Goal: Task Accomplishment & Management: Complete application form

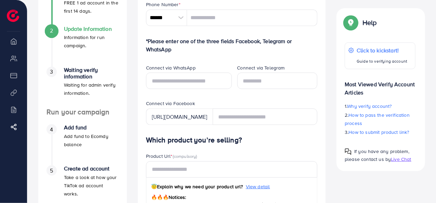
scroll to position [196, 0]
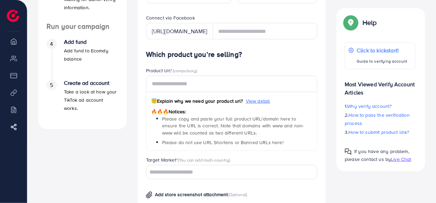
drag, startPoint x: 436, startPoint y: 108, endPoint x: 436, endPoint y: 126, distance: 17.1
click at [436, 126] on div "A quick setup guide for your business. Get started Active 14 days free trial FR…" at bounding box center [231, 103] width 409 height 599
click at [428, 115] on div "Help Help Click to kickstart! Guide to verifying account Most Viewed Verify Acc…" at bounding box center [381, 89] width 100 height 163
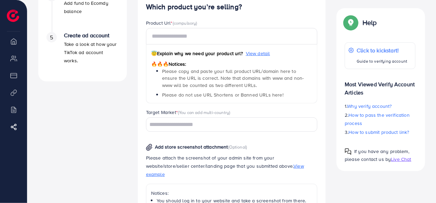
scroll to position [242, 0]
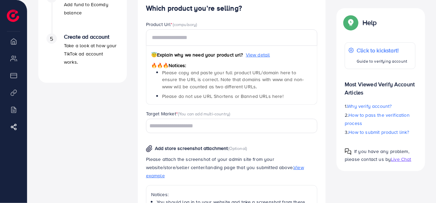
click at [430, 105] on div "Help Help Click to kickstart! Guide to verifying account Most Viewed Verify Acc…" at bounding box center [381, 89] width 100 height 163
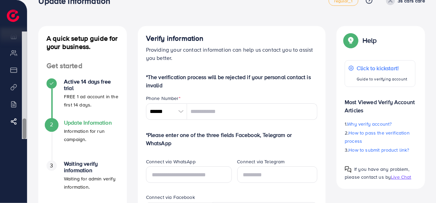
scroll to position [0, 0]
drag, startPoint x: 25, startPoint y: 43, endPoint x: 25, endPoint y: 38, distance: 4.8
click at [25, 38] on div at bounding box center [25, 41] width 4 height 21
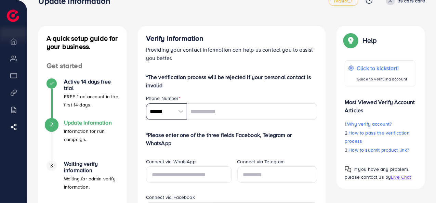
click at [176, 110] on input "******" at bounding box center [166, 111] width 41 height 16
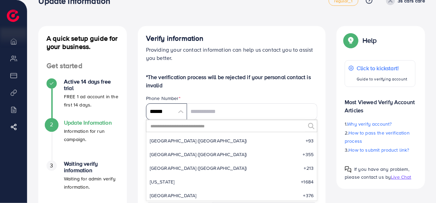
scroll to position [3177, 0]
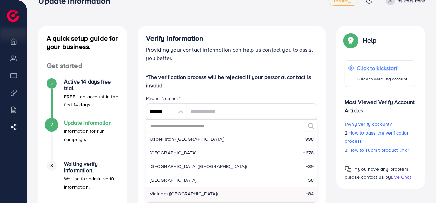
click at [182, 124] on input "text" at bounding box center [228, 126] width 156 height 12
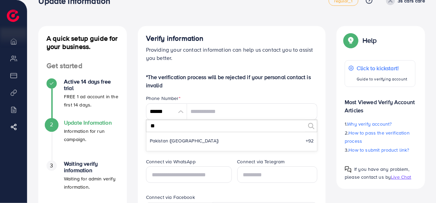
scroll to position [0, 0]
type input "**"
click at [194, 85] on p "*The verification process will be rejected if your personal contact is invalid" at bounding box center [232, 81] width 172 height 16
